Goal: Information Seeking & Learning: Learn about a topic

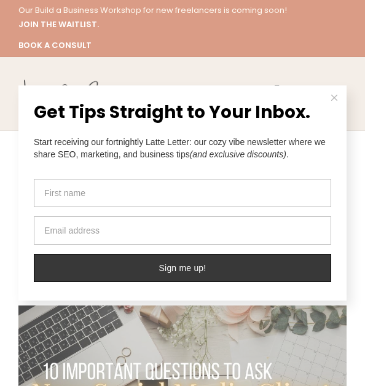
click at [335, 102] on button at bounding box center [334, 98] width 25 height 25
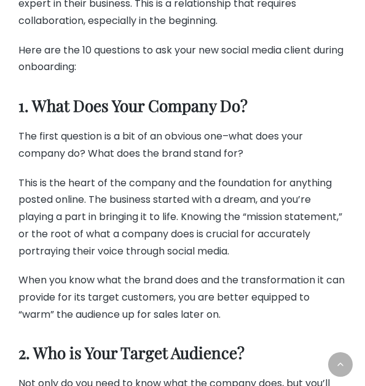
scroll to position [968, 0]
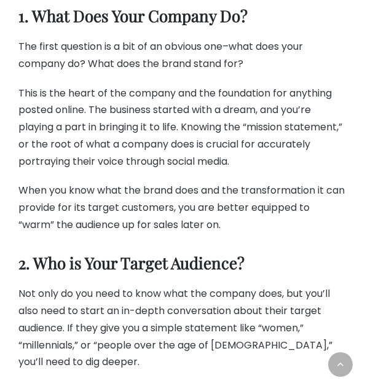
drag, startPoint x: 30, startPoint y: 270, endPoint x: 340, endPoint y: 279, distance: 310.2
click at [340, 274] on h3 "2. Who is Your Target Audience?" at bounding box center [182, 263] width 329 height 20
copy h3 "Who is Your Target Audience?"
click at [197, 133] on p "This is the heart of the company and the foundation for anything posted online.…" at bounding box center [182, 128] width 329 height 86
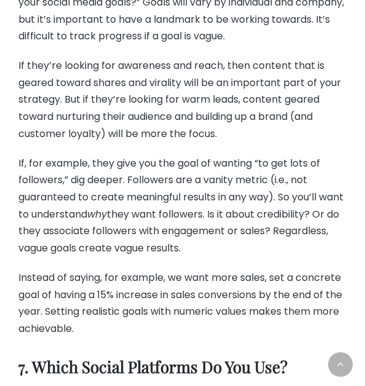
scroll to position [2748, 0]
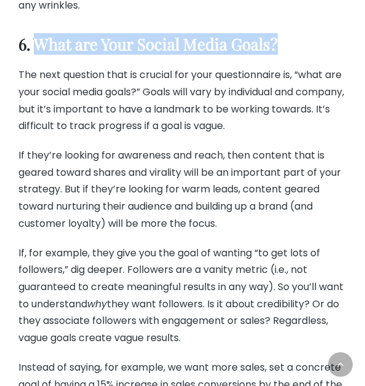
drag, startPoint x: 41, startPoint y: 40, endPoint x: 298, endPoint y: 31, distance: 258.0
click at [298, 34] on h3 "6. What are Your Social Media Goals?" at bounding box center [182, 44] width 329 height 20
copy h3 "What are Your Social Media Goals?"
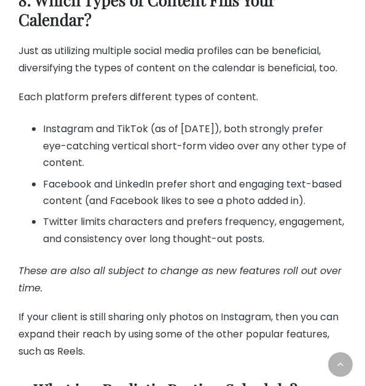
scroll to position [3469, 0]
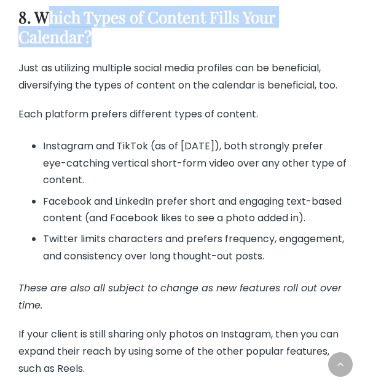
drag, startPoint x: 44, startPoint y: 16, endPoint x: 97, endPoint y: 34, distance: 55.8
click at [97, 34] on h3 "8. Which Types of Content Fills Your Calendar?" at bounding box center [182, 27] width 329 height 40
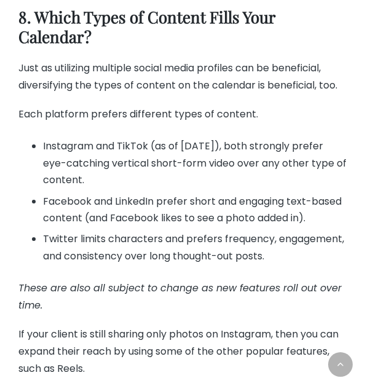
click at [102, 32] on h3 "8. Which Types of Content Fills Your Calendar?" at bounding box center [182, 27] width 329 height 40
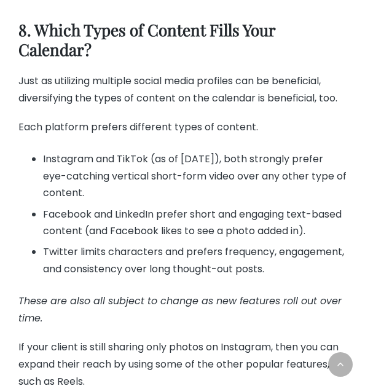
scroll to position [3455, 0]
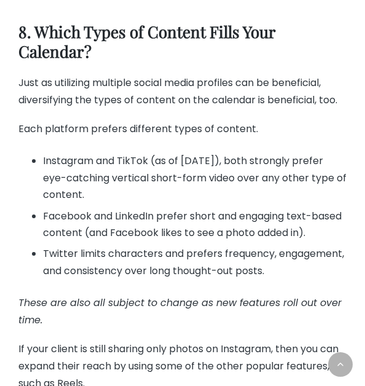
drag, startPoint x: 100, startPoint y: 32, endPoint x: 38, endPoint y: 31, distance: 62.1
click at [38, 31] on h3 "8. Which Types of Content Fills Your Calendar?" at bounding box center [182, 42] width 329 height 40
copy h3 "Which Types of Content Fills Your Calendar?"
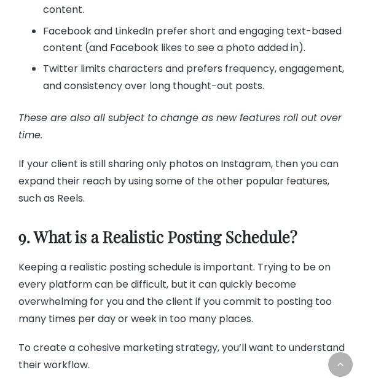
scroll to position [3728, 0]
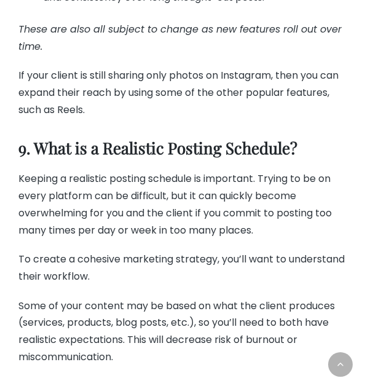
drag, startPoint x: 35, startPoint y: 136, endPoint x: 330, endPoint y: 139, distance: 295.3
click at [330, 139] on h3 "9. What is a Realistic Posting Schedule?" at bounding box center [182, 148] width 329 height 20
copy h3 "What is a Realistic Posting Schedule?"
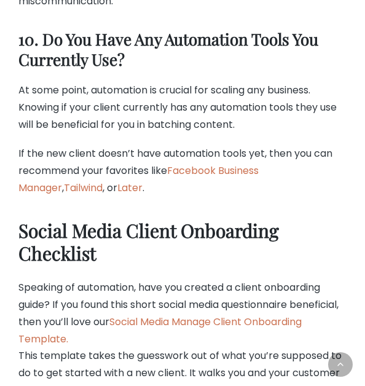
scroll to position [4082, 0]
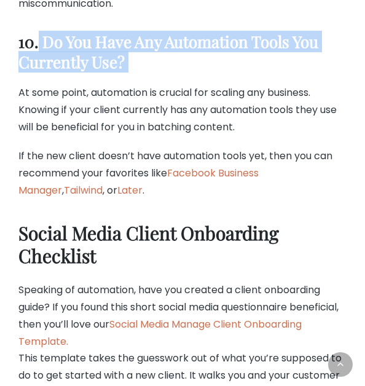
drag, startPoint x: 44, startPoint y: 23, endPoint x: 157, endPoint y: 51, distance: 116.7
copy div "Do You Have Any Automation Tools You Currently Use?"
